Goal: Task Accomplishment & Management: Use online tool/utility

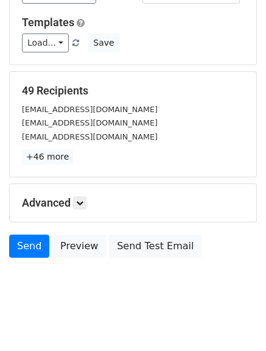
scroll to position [122, 0]
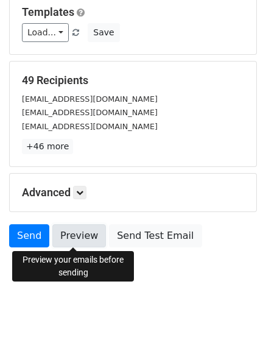
click at [73, 238] on link "Preview" at bounding box center [79, 235] width 54 height 23
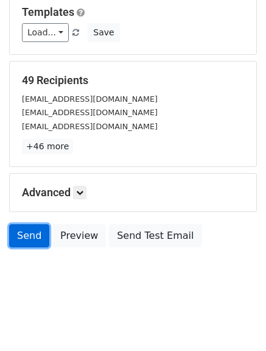
click at [27, 238] on link "Send" at bounding box center [29, 235] width 40 height 23
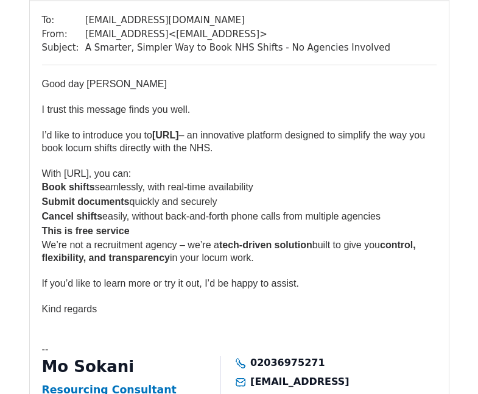
scroll to position [1742, 0]
